Goal: Task Accomplishment & Management: Manage account settings

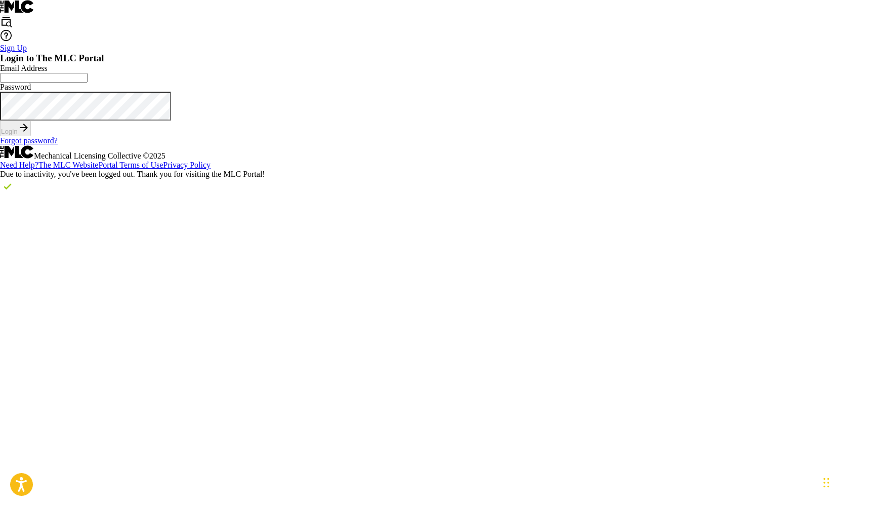
type input "[EMAIL_ADDRESS][DOMAIN_NAME]"
click at [31, 136] on button "Login" at bounding box center [15, 129] width 31 height 16
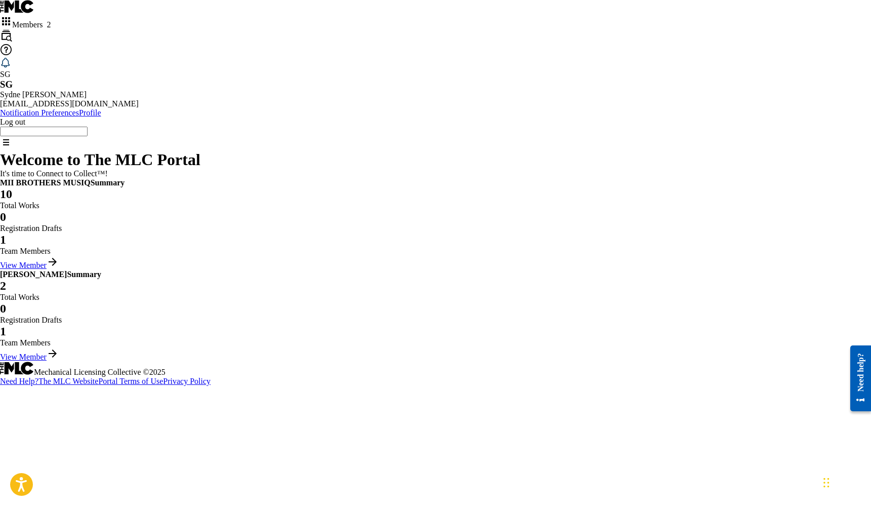
scroll to position [161, 0]
click at [59, 361] on link "View Member" at bounding box center [29, 356] width 59 height 9
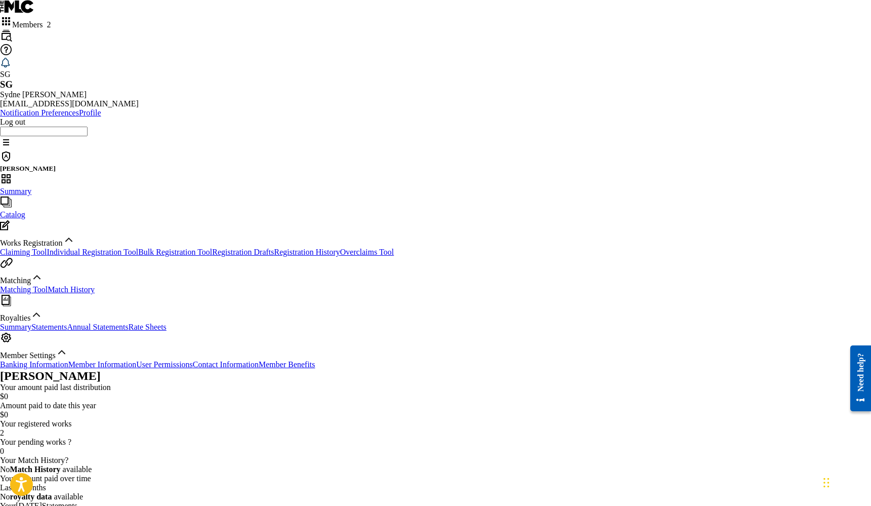
click at [57, 239] on span "Works Registration" at bounding box center [31, 243] width 63 height 9
click at [47, 248] on link "Claiming Tool" at bounding box center [23, 252] width 47 height 9
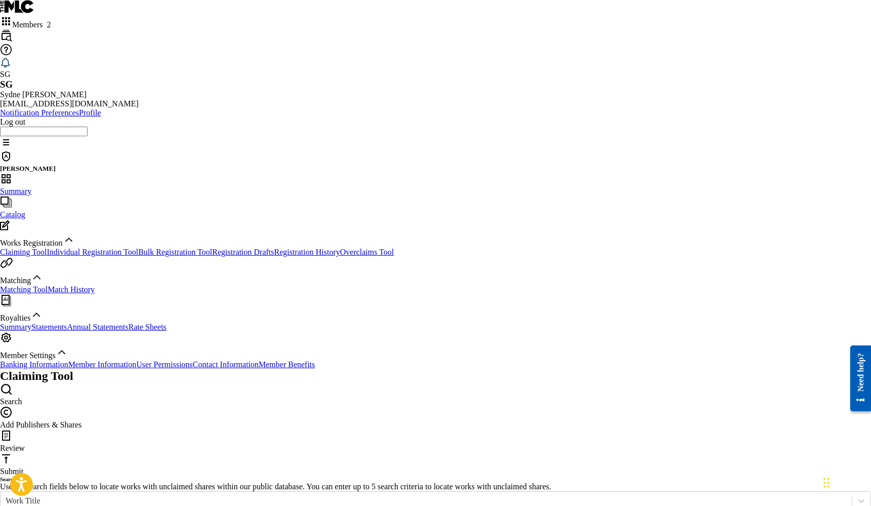
click at [88, 505] on input "Search Form" at bounding box center [44, 515] width 88 height 10
type input "SHE'S BACK"
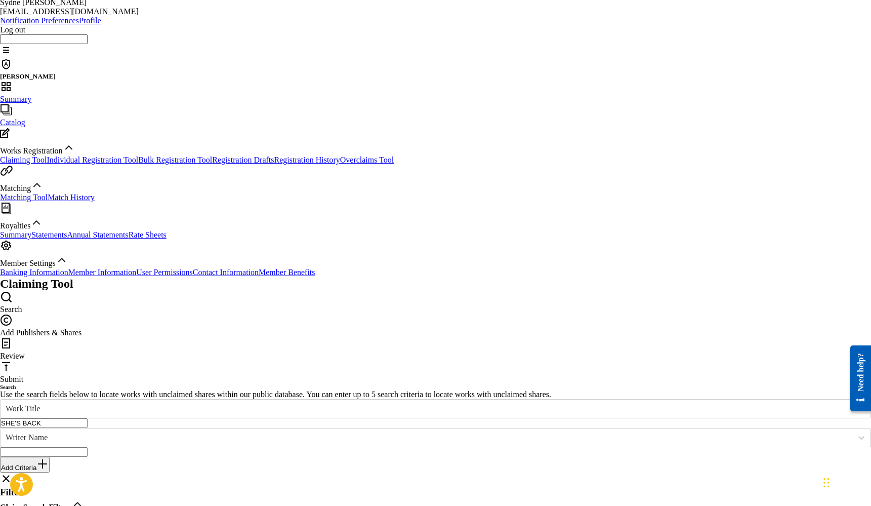
scroll to position [94, 0]
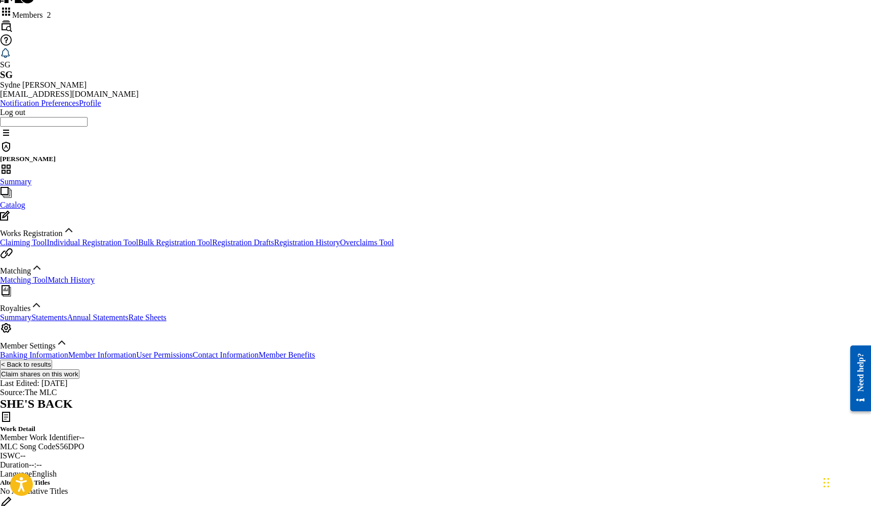
scroll to position [12, 0]
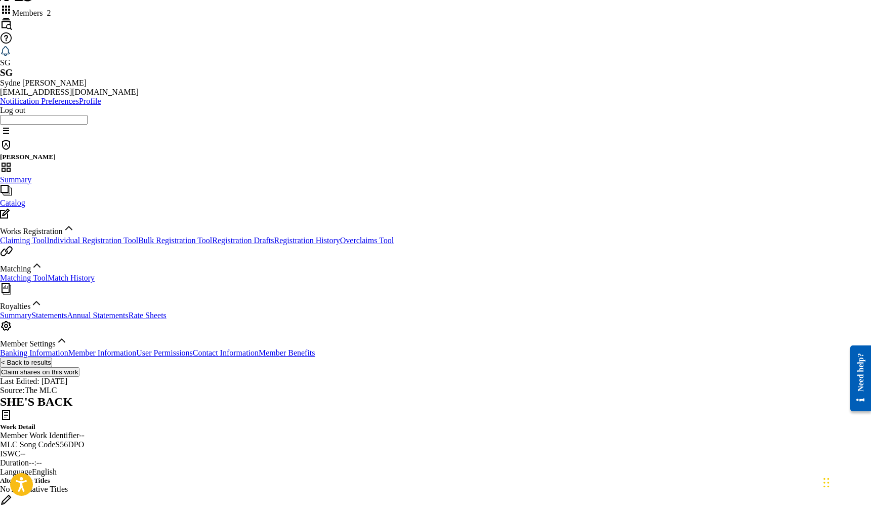
click at [80, 367] on button "Claim shares on this work" at bounding box center [40, 372] width 80 height 10
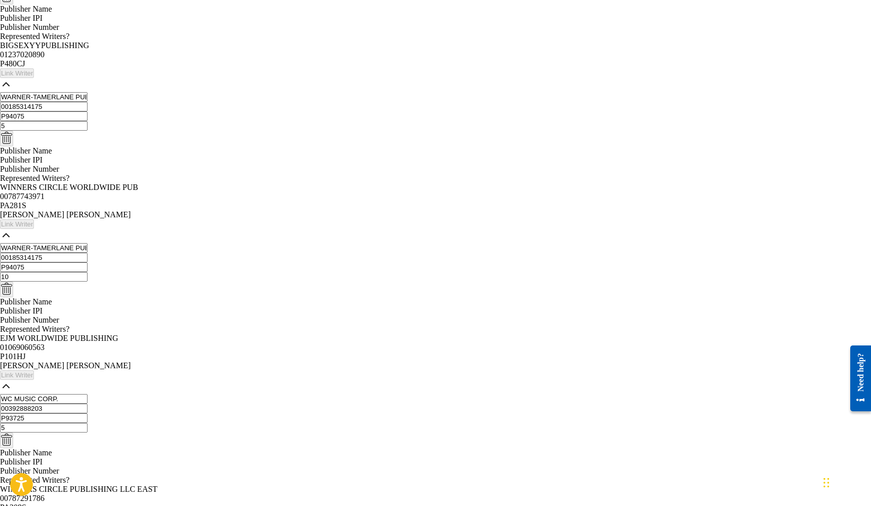
scroll to position [812, 0]
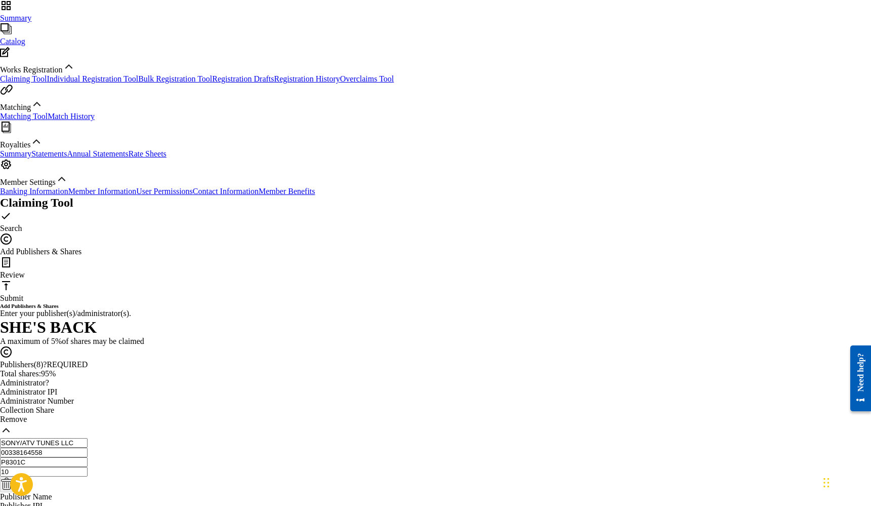
scroll to position [171, 0]
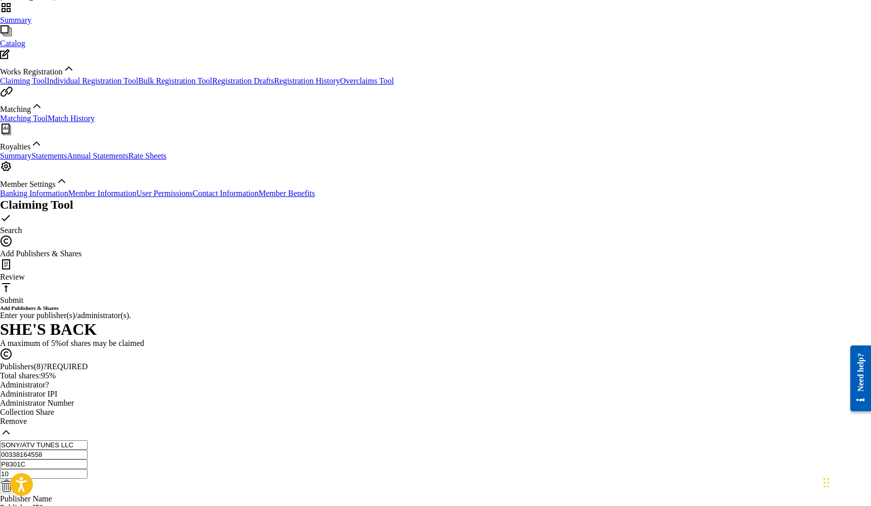
click at [88, 362] on span "REQUIRED" at bounding box center [67, 366] width 41 height 9
click at [12, 426] on img at bounding box center [6, 432] width 12 height 12
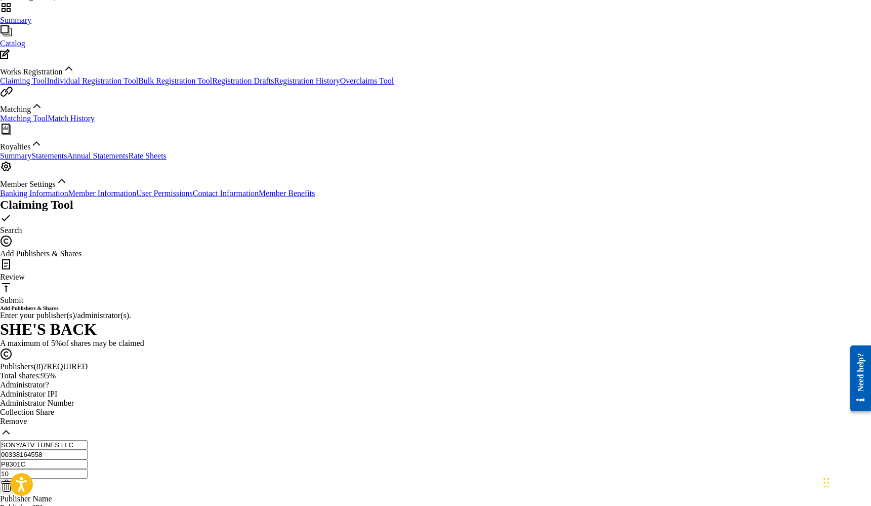
click at [12, 426] on img at bounding box center [6, 432] width 12 height 12
click at [12, 494] on img at bounding box center [6, 500] width 12 height 12
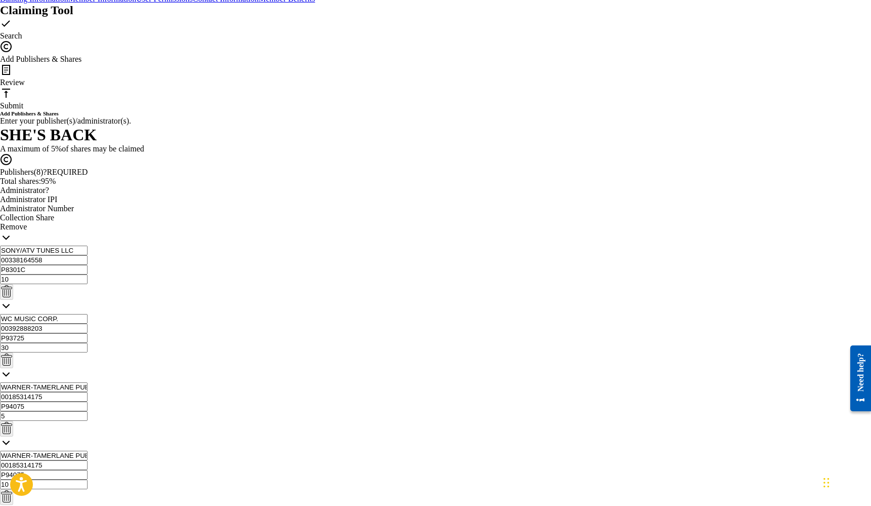
scroll to position [401, 0]
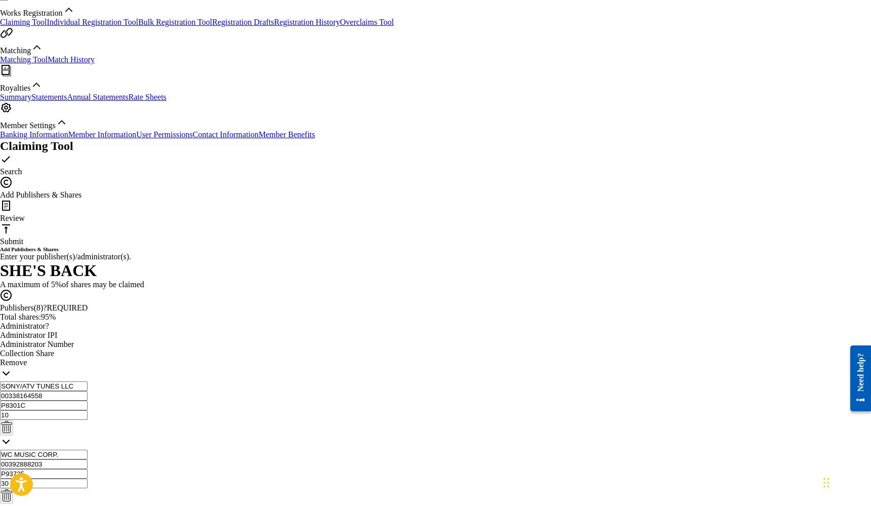
scroll to position [200, 0]
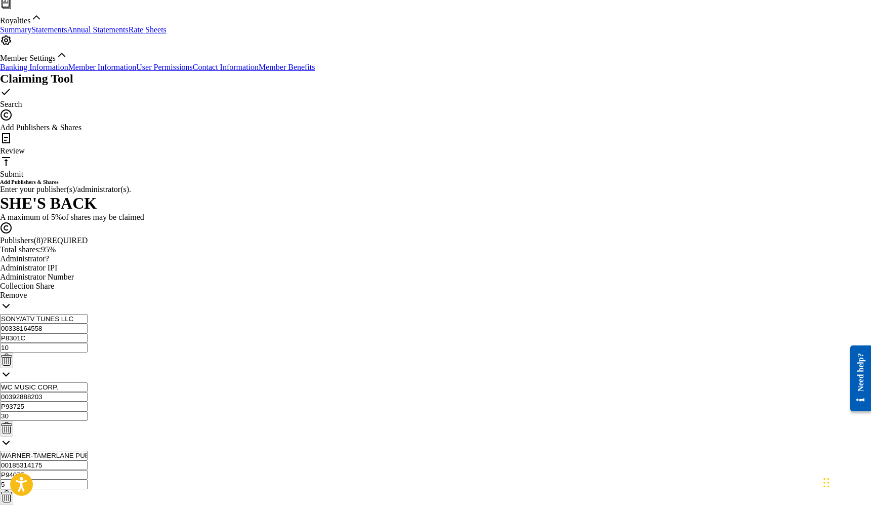
scroll to position [300, 0]
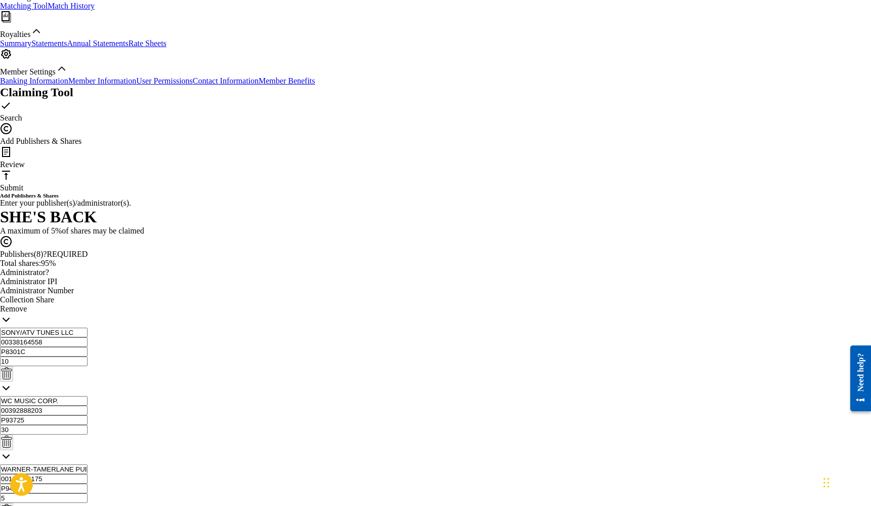
scroll to position [283, 0]
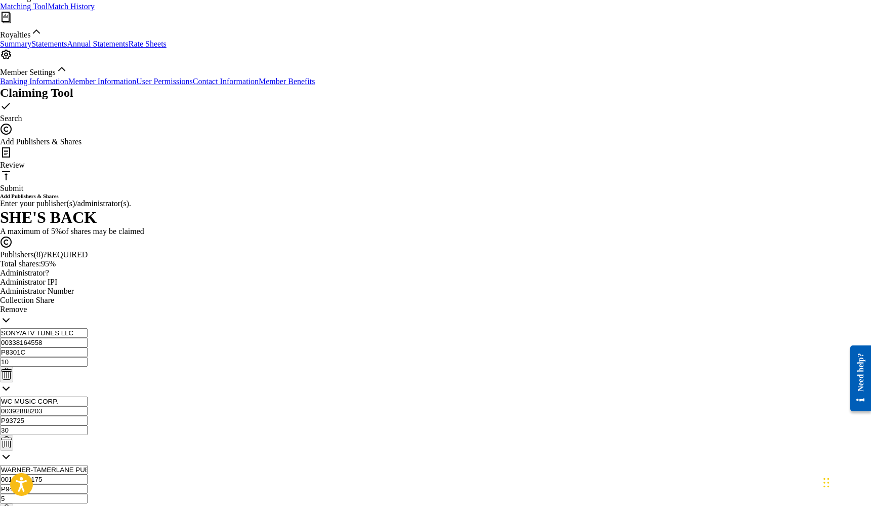
click at [68, 86] on link "Banking Information" at bounding box center [34, 81] width 68 height 9
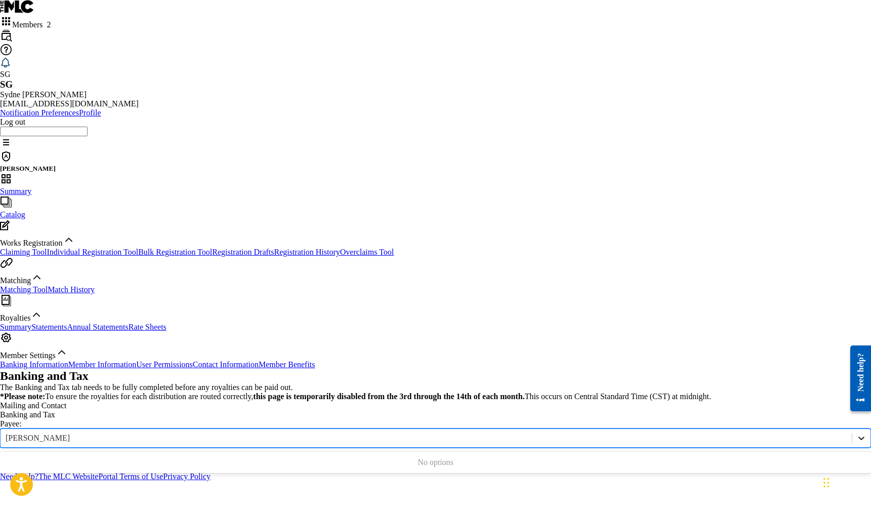
click at [857, 433] on icon at bounding box center [862, 438] width 10 height 10
click at [220, 433] on div "[PERSON_NAME]" at bounding box center [427, 437] width 842 height 9
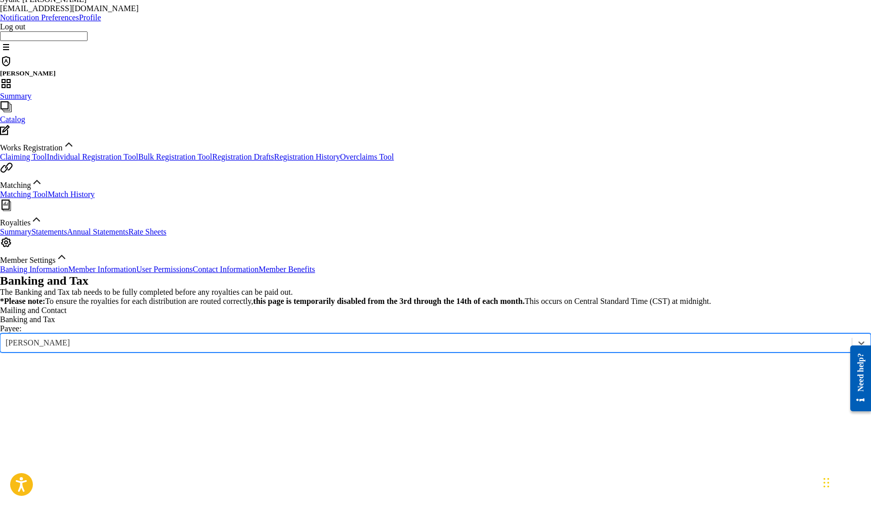
scroll to position [94, 0]
click at [68, 274] on link "Member Information" at bounding box center [102, 270] width 68 height 9
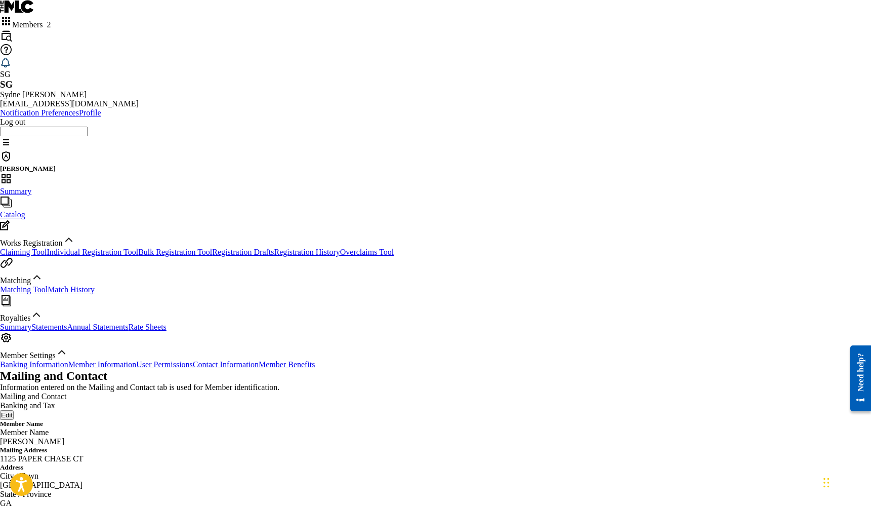
click at [274, 248] on link "Registration History" at bounding box center [307, 252] width 66 height 9
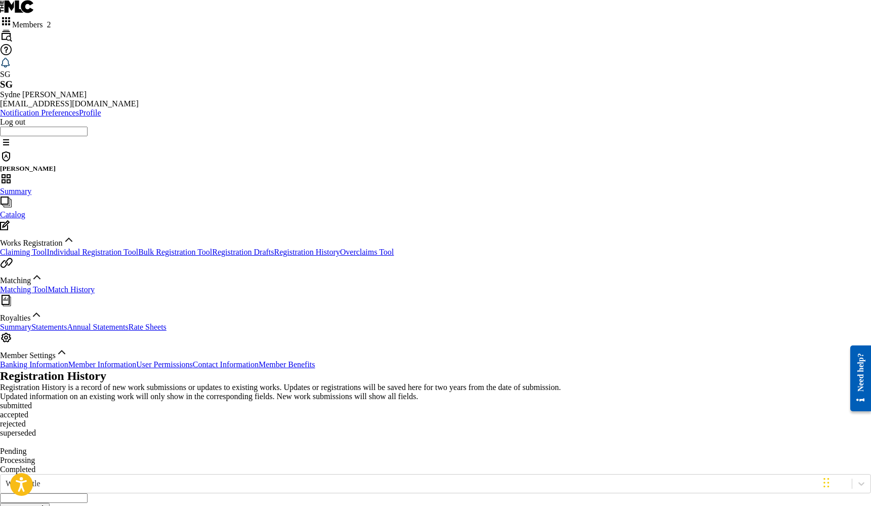
click at [245, 456] on p "Processing" at bounding box center [435, 460] width 871 height 9
click at [318, 465] on p "Completed" at bounding box center [435, 469] width 871 height 9
click at [340, 251] on link "Overclaims Tool" at bounding box center [367, 252] width 54 height 9
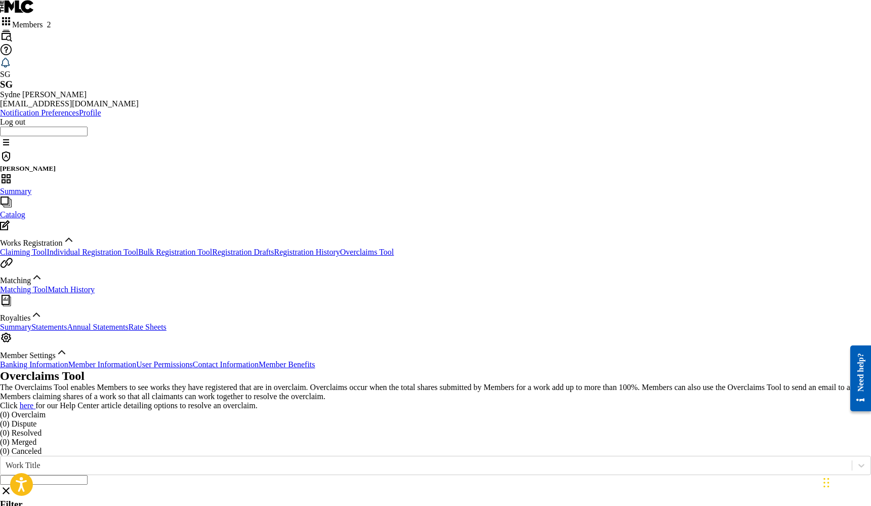
click at [47, 248] on link "Claiming Tool" at bounding box center [23, 252] width 47 height 9
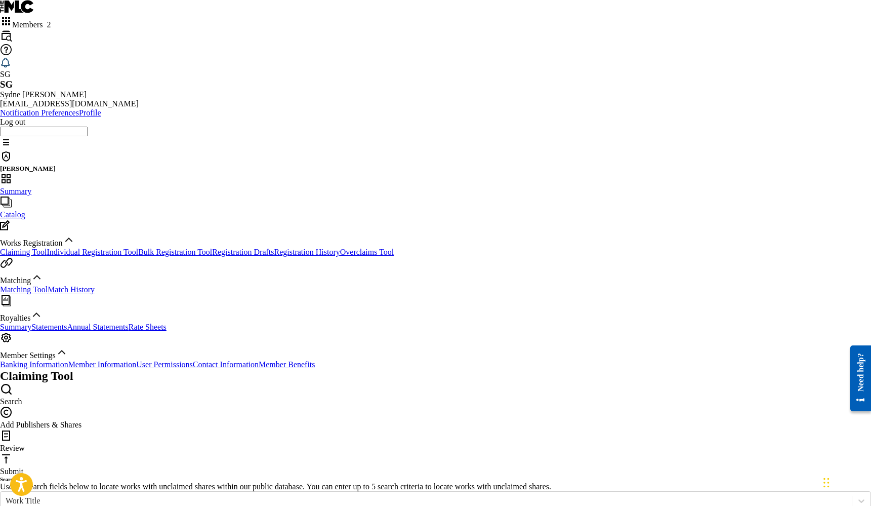
click at [74, 248] on link "Individual Registration Tool" at bounding box center [93, 252] width 92 height 9
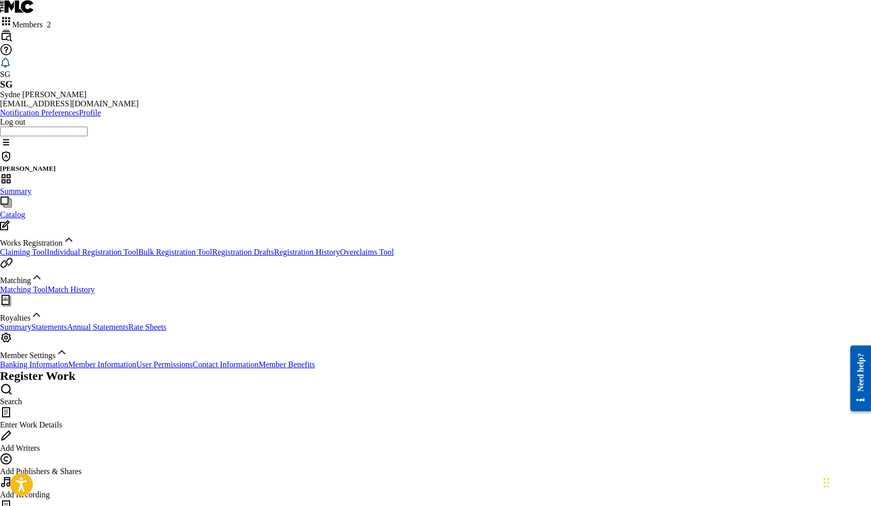
click at [138, 248] on link "Bulk Registration Tool" at bounding box center [175, 252] width 74 height 9
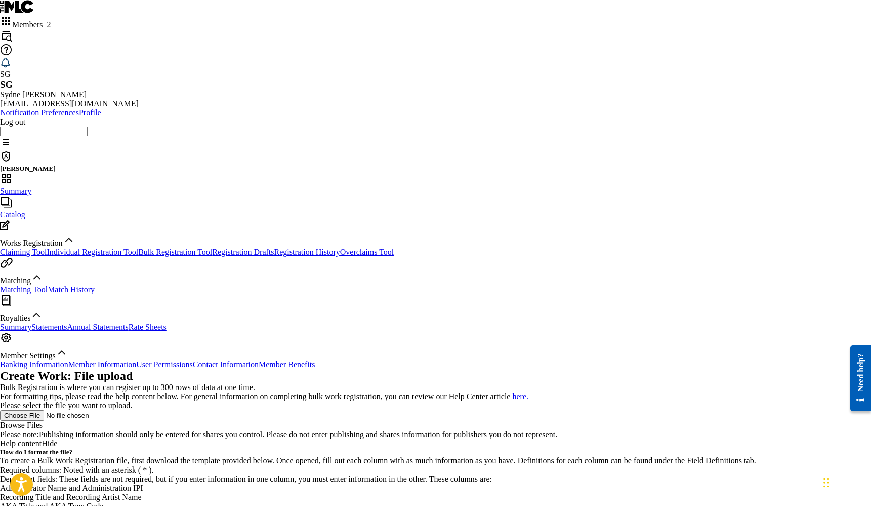
click at [57, 439] on span "Hide" at bounding box center [50, 443] width 16 height 9
click at [47, 248] on link "Claiming Tool" at bounding box center [23, 252] width 47 height 9
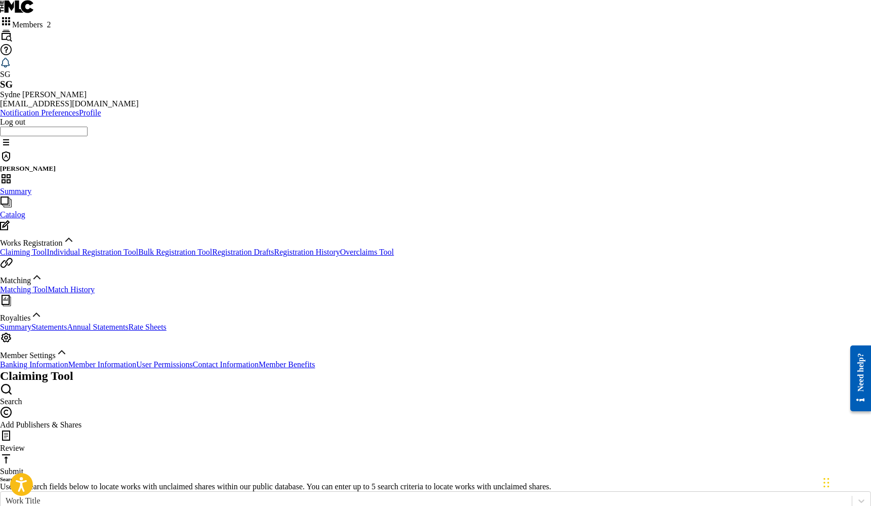
click at [25, 210] on span "Catalog" at bounding box center [12, 214] width 25 height 9
